Goal: Complete application form

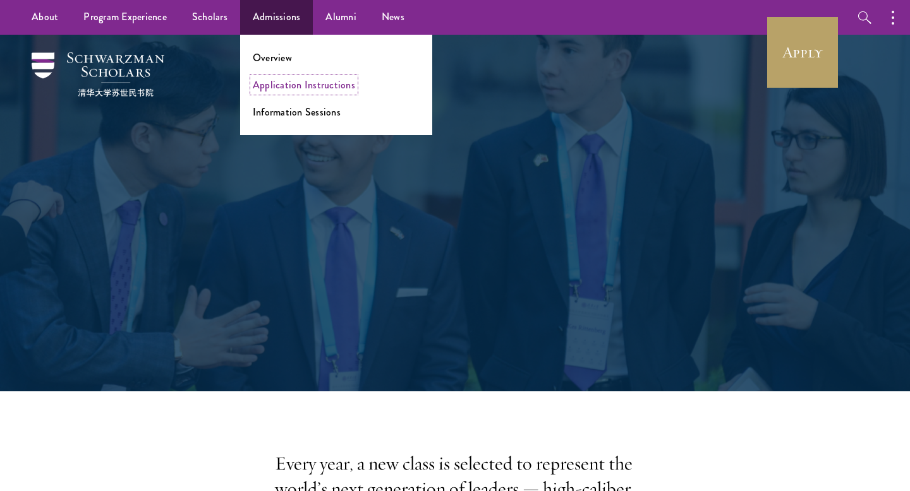
click at [305, 81] on link "Application Instructions" at bounding box center [304, 85] width 102 height 15
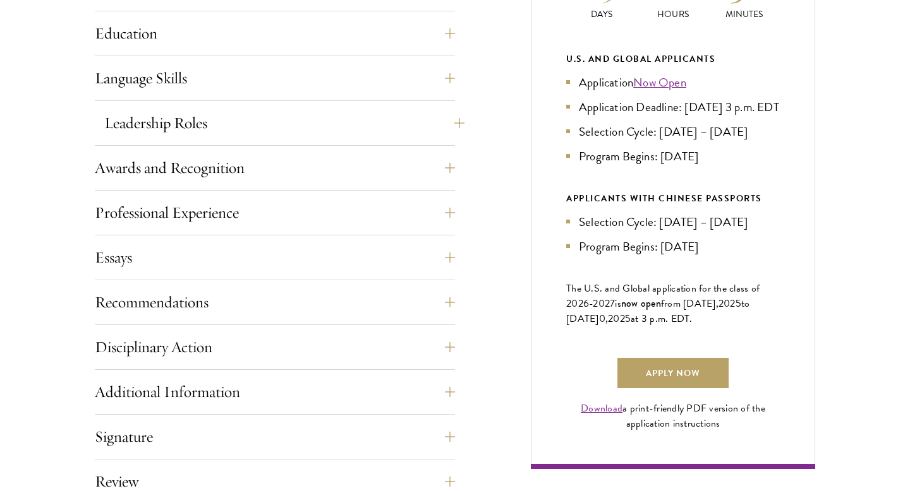
scroll to position [672, 0]
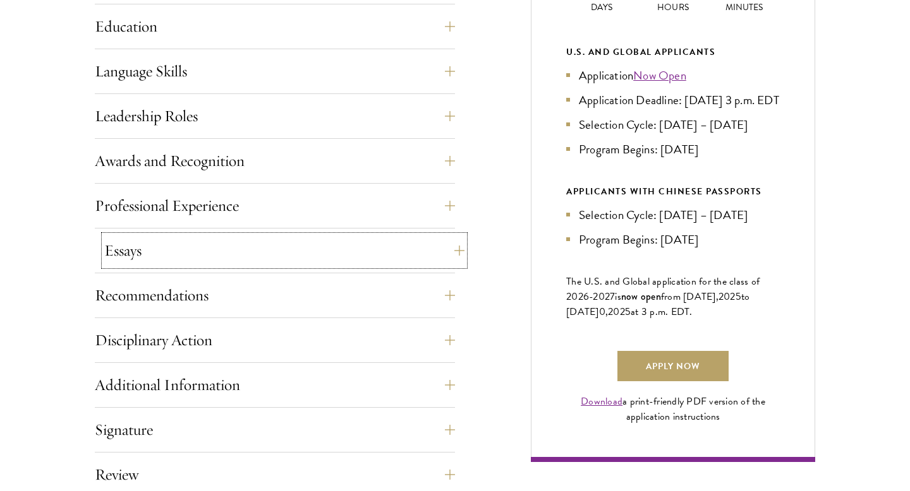
click at [161, 256] on button "Essays" at bounding box center [284, 251] width 360 height 30
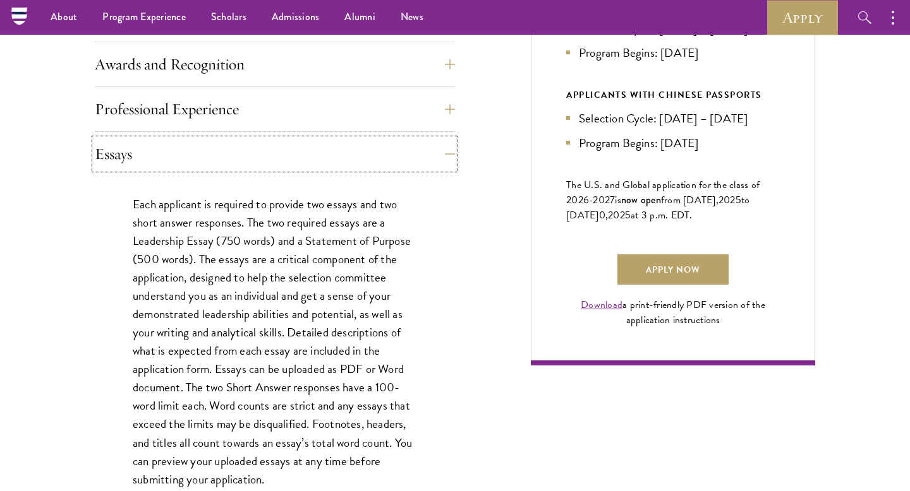
scroll to position [767, 0]
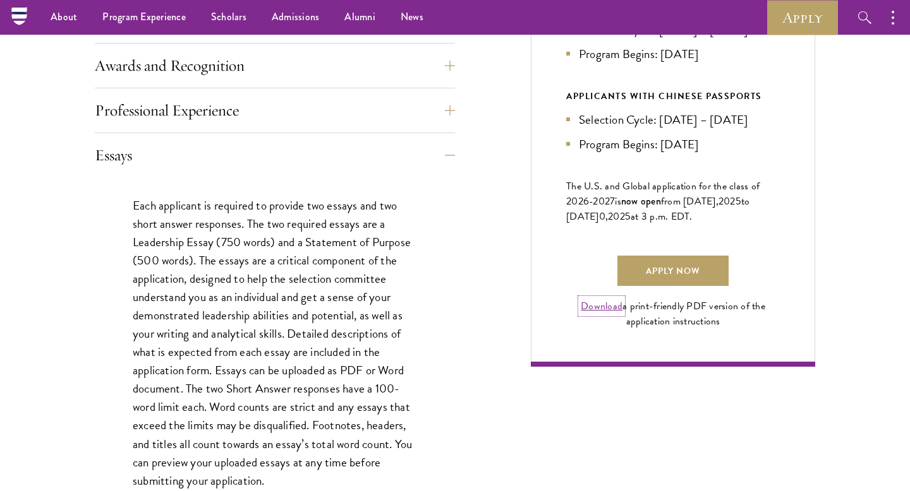
click at [604, 314] on link "Download" at bounding box center [601, 306] width 42 height 15
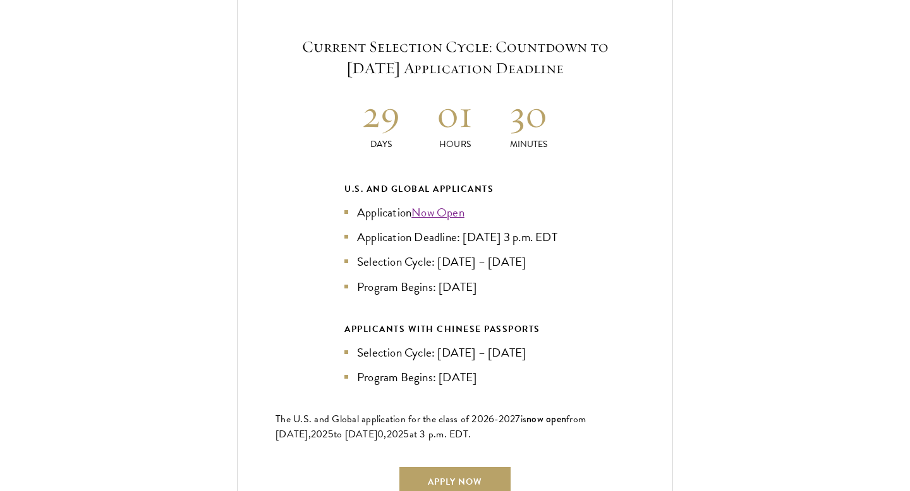
scroll to position [2856, 0]
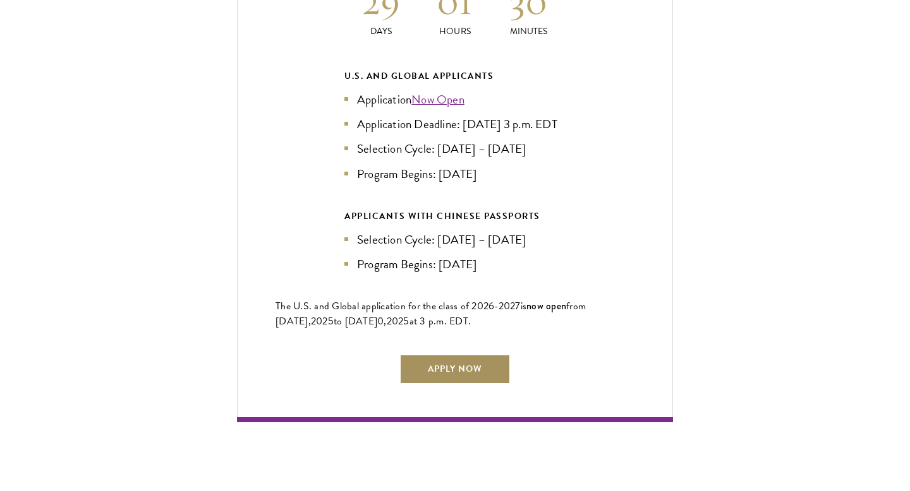
click at [471, 354] on link "Apply Now" at bounding box center [454, 369] width 111 height 30
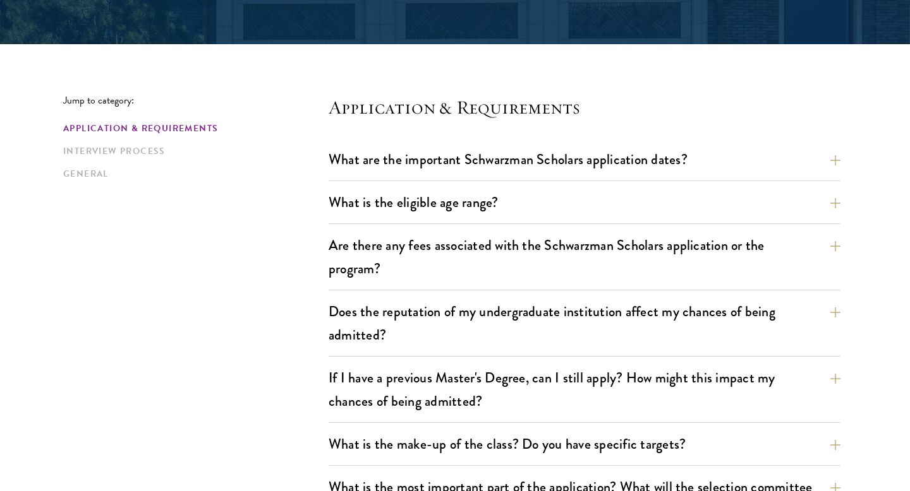
scroll to position [283, 0]
